Goal: Task Accomplishment & Management: Use online tool/utility

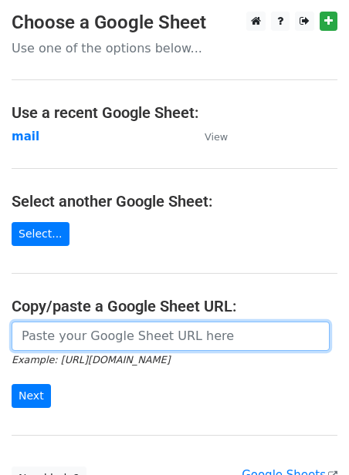
click at [83, 344] on input "url" at bounding box center [171, 336] width 318 height 29
paste input "https://docs.google.com/spreadsheets/d/1jLHnsz--_ZfDqRg_OH2xrkmhbGZ3izLOtmH_H2J…"
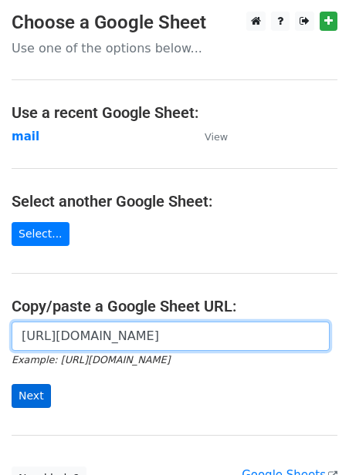
type input "https://docs.google.com/spreadsheets/d/1jLHnsz--_ZfDqRg_OH2xrkmhbGZ3izLOtmH_H2J…"
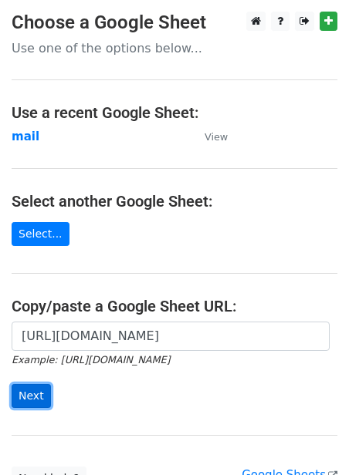
scroll to position [0, 0]
click at [32, 398] on input "Next" at bounding box center [31, 396] width 39 height 24
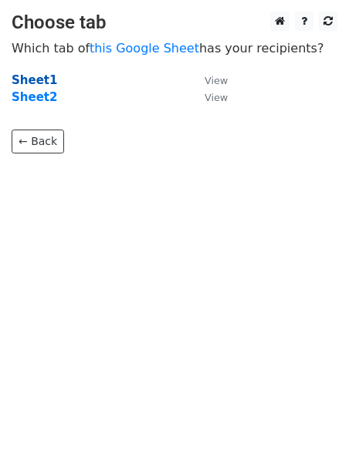
click at [38, 78] on strong "Sheet1" at bounding box center [35, 80] width 46 height 14
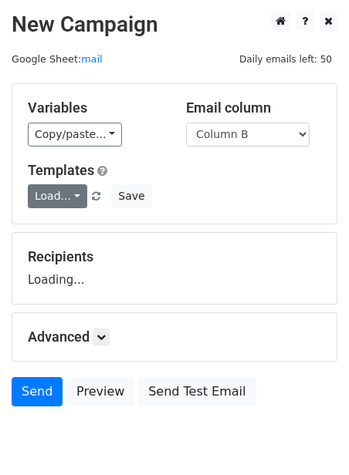
click at [68, 191] on link "Load..." at bounding box center [57, 196] width 59 height 24
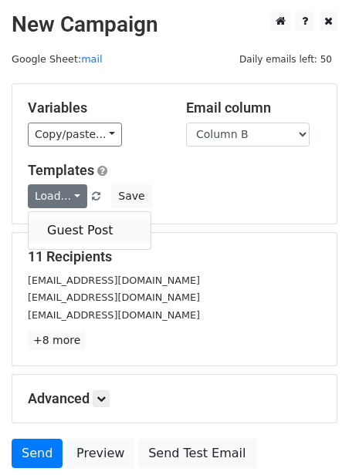
click at [77, 218] on link "Guest Post" at bounding box center [90, 230] width 122 height 25
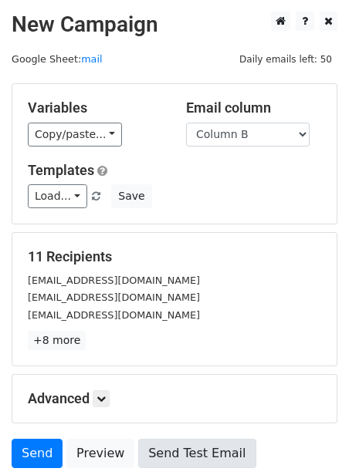
scroll to position [124, 0]
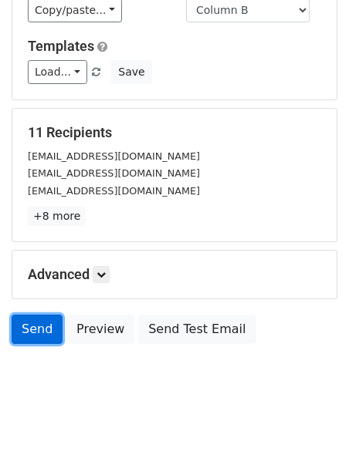
click at [32, 322] on link "Send" at bounding box center [37, 329] width 51 height 29
